Goal: Task Accomplishment & Management: Manage account settings

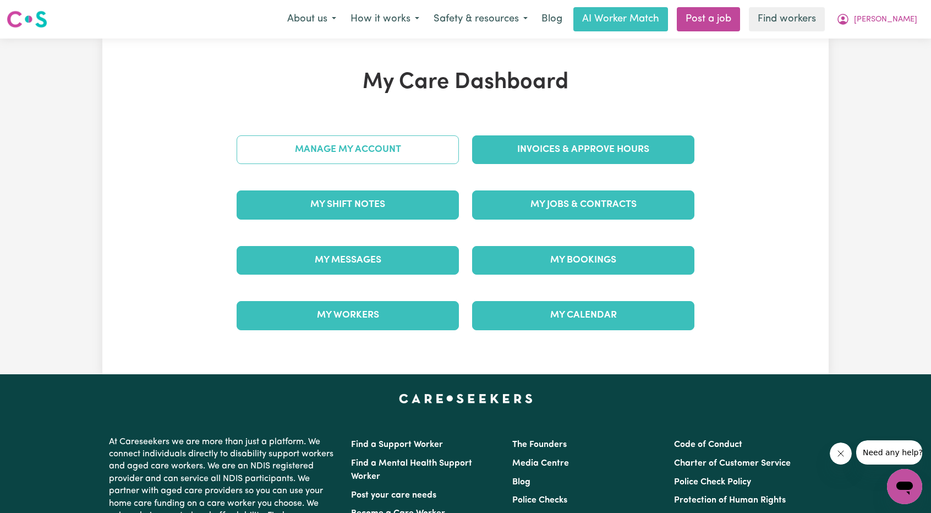
click at [428, 160] on link "Manage My Account" at bounding box center [348, 149] width 222 height 29
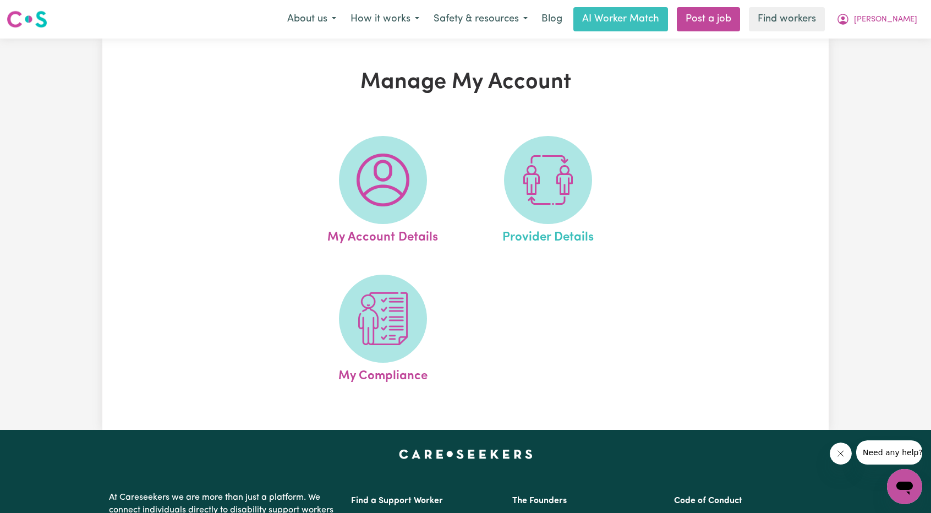
click at [501, 174] on link "Provider Details" at bounding box center [548, 191] width 158 height 111
select select "NDIS_FUNDING_AGENCY_MANAGED"
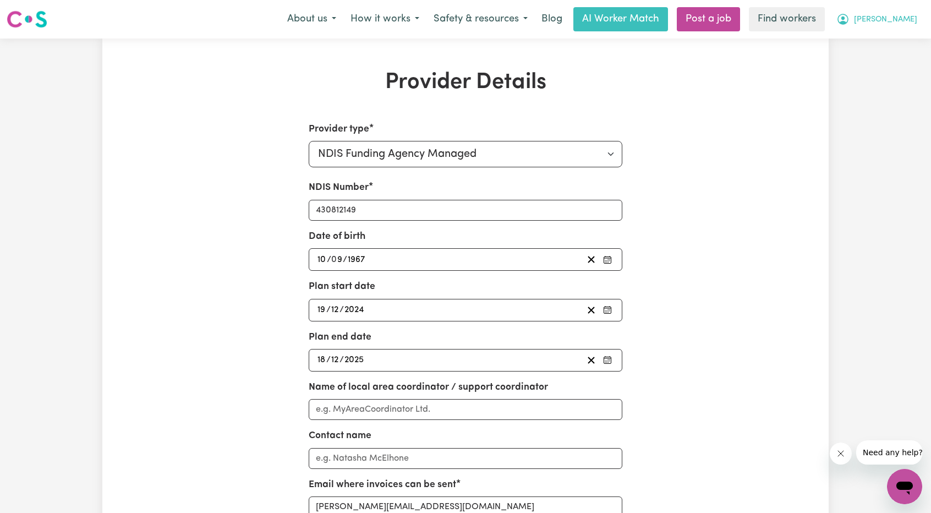
click at [889, 18] on span "[PERSON_NAME]" at bounding box center [885, 20] width 63 height 12
click at [886, 60] on link "Logout" at bounding box center [880, 63] width 87 height 21
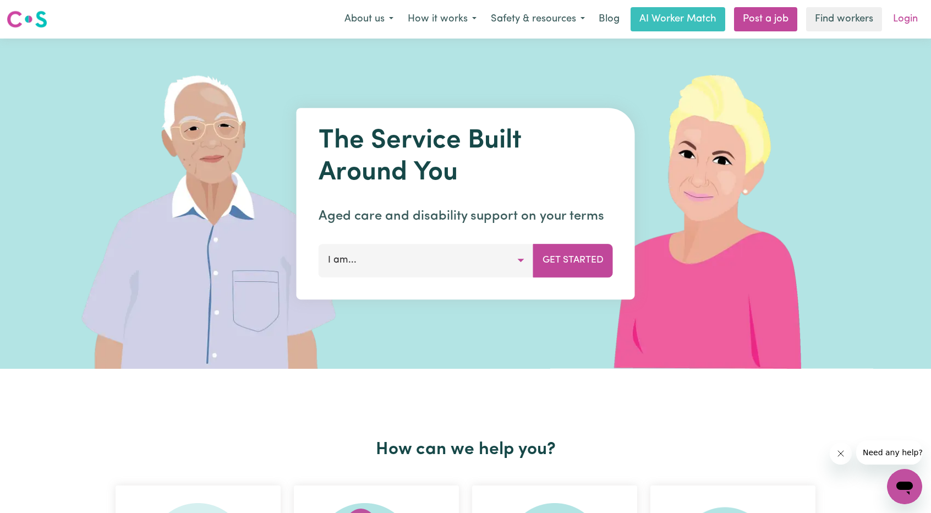
click at [911, 15] on link "Login" at bounding box center [906, 19] width 38 height 24
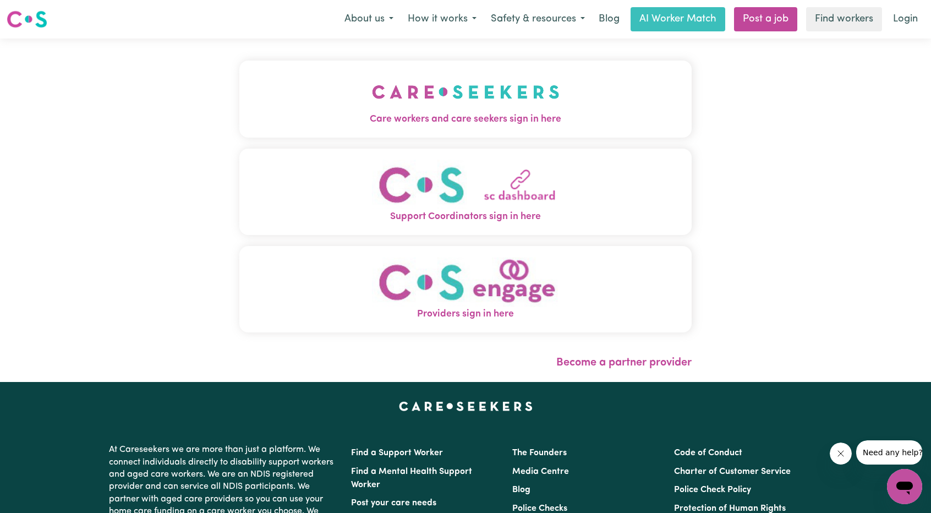
click at [372, 96] on img "Care workers and care seekers sign in here" at bounding box center [466, 92] width 188 height 41
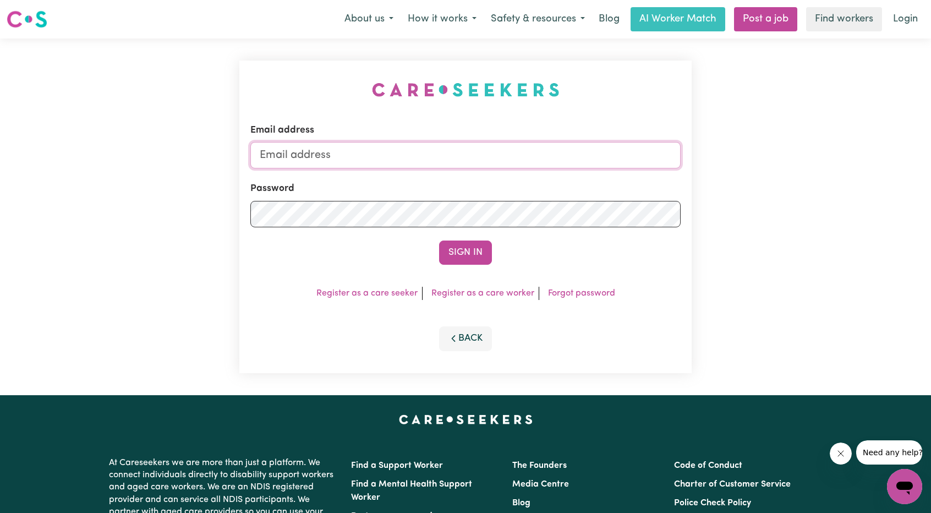
click at [470, 145] on input "Email address" at bounding box center [465, 155] width 430 height 26
drag, startPoint x: 318, startPoint y: 157, endPoint x: 470, endPoint y: 188, distance: 155.0
click at [473, 174] on form "Email address [EMAIL_ADDRESS][PERSON_NAME][DOMAIN_NAME] Password Sign In" at bounding box center [465, 193] width 430 height 141
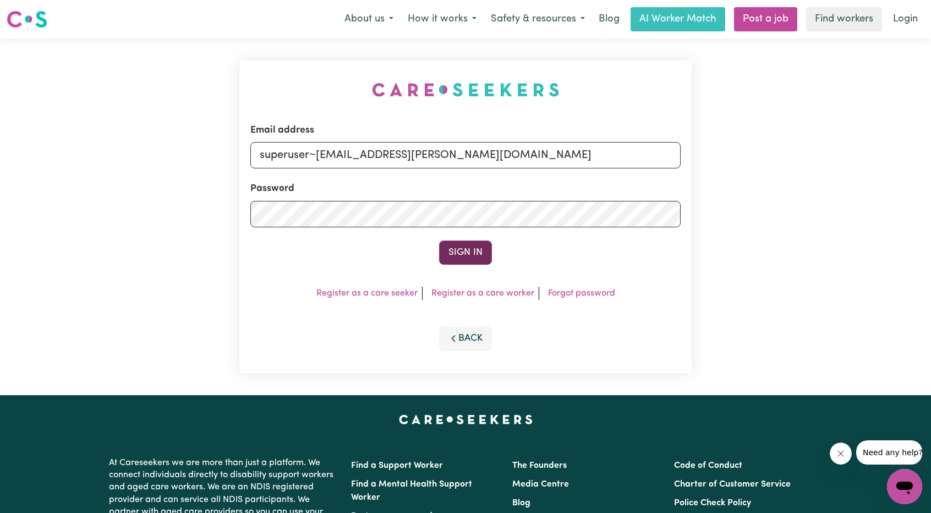
type input "superuser~[EMAIL_ADDRESS][PERSON_NAME][DOMAIN_NAME]"
click at [457, 248] on button "Sign In" at bounding box center [465, 252] width 53 height 24
